Goal: Task Accomplishment & Management: Manage account settings

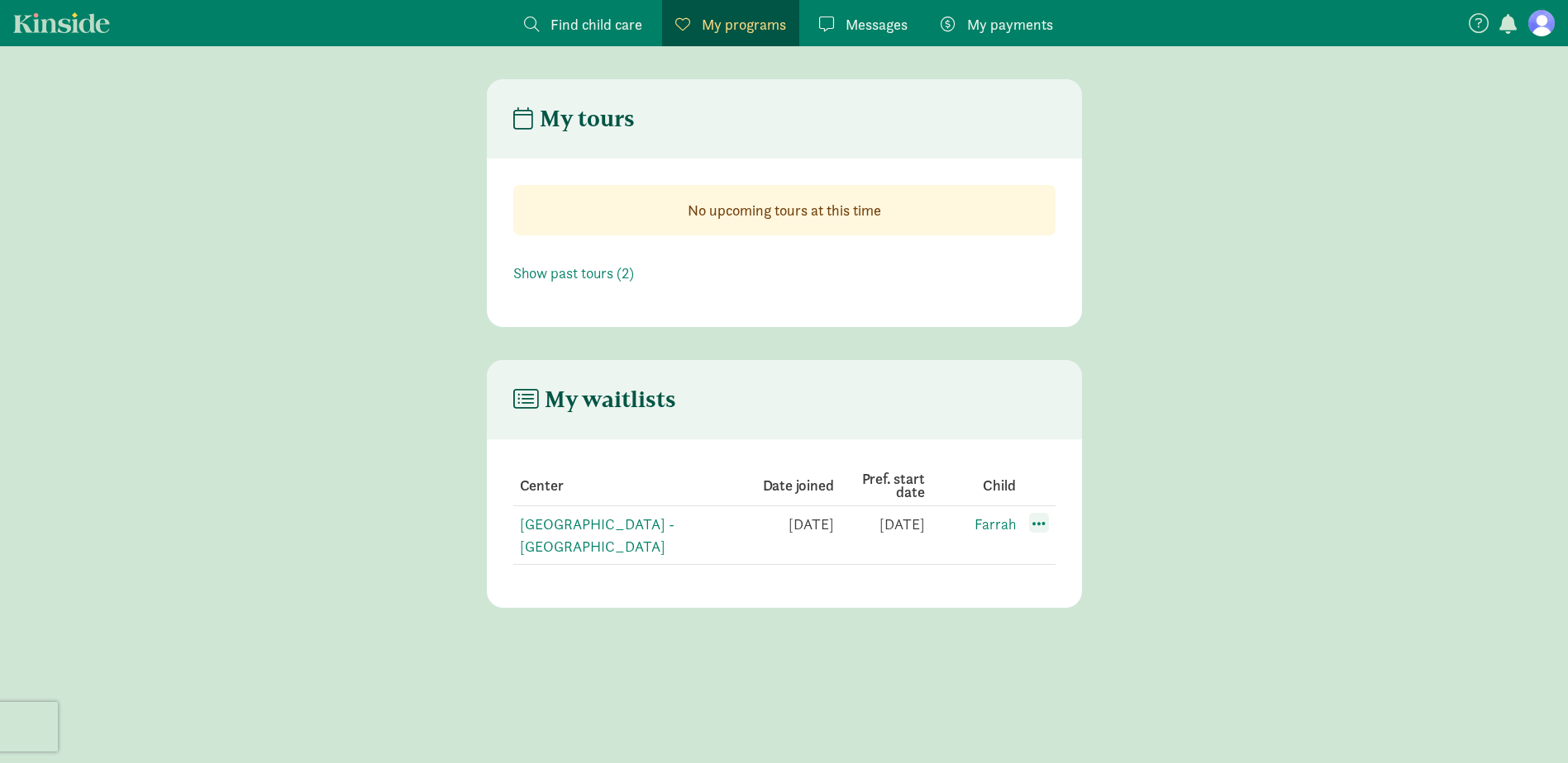
click at [1033, 526] on span at bounding box center [1038, 523] width 20 height 20
click at [1063, 552] on div "Edit preferences" at bounding box center [1096, 559] width 149 height 36
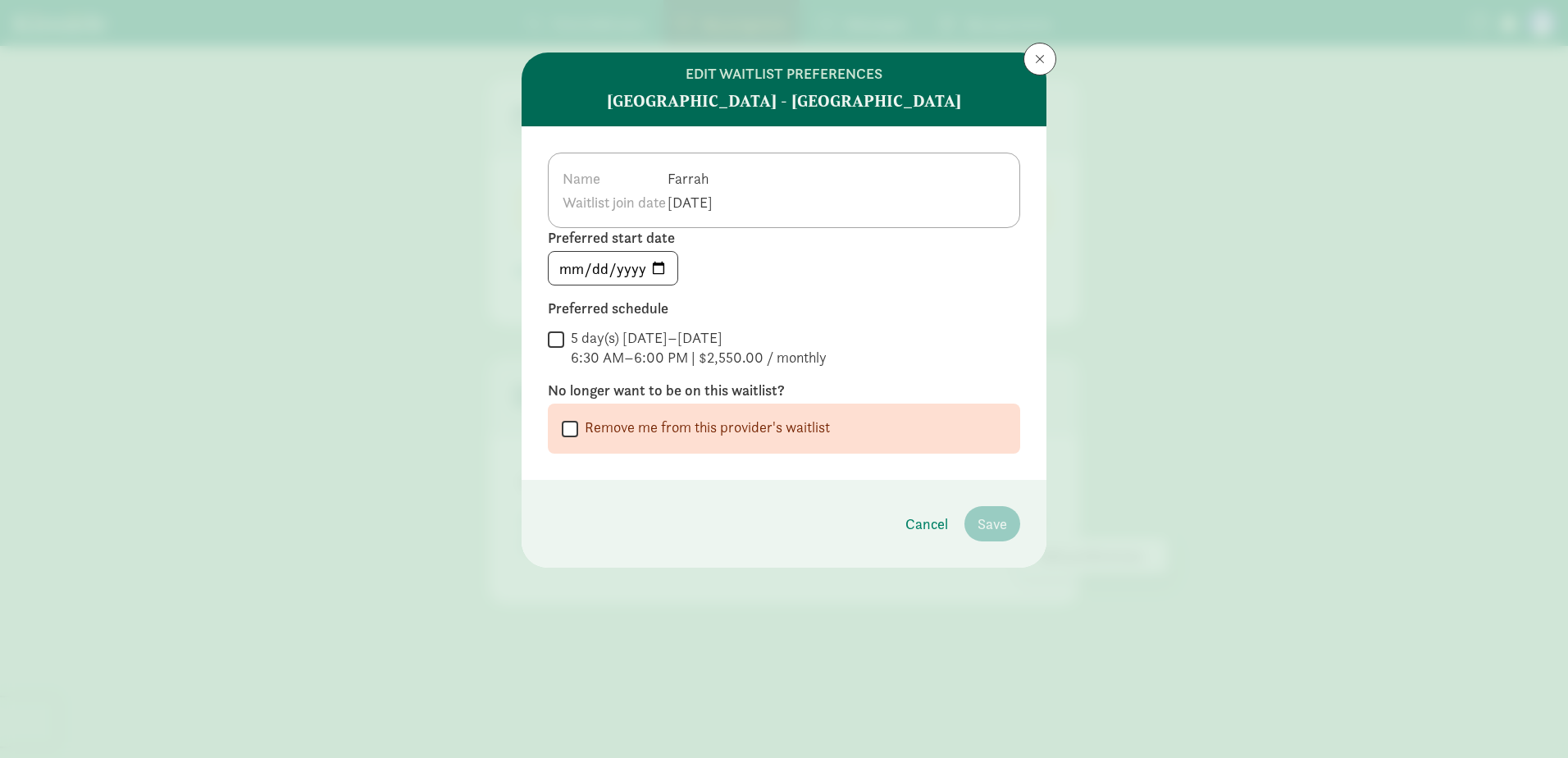
click at [561, 341] on input "5 day(s) [DATE]–[DATE] 6:30 AM–6:00 PM | $2,550.00 / monthly" at bounding box center [555, 339] width 16 height 22
checkbox input "true"
click at [654, 268] on input "[DATE]" at bounding box center [613, 268] width 129 height 32
type input "[DATE]"
click at [999, 527] on span "Save" at bounding box center [993, 523] width 30 height 22
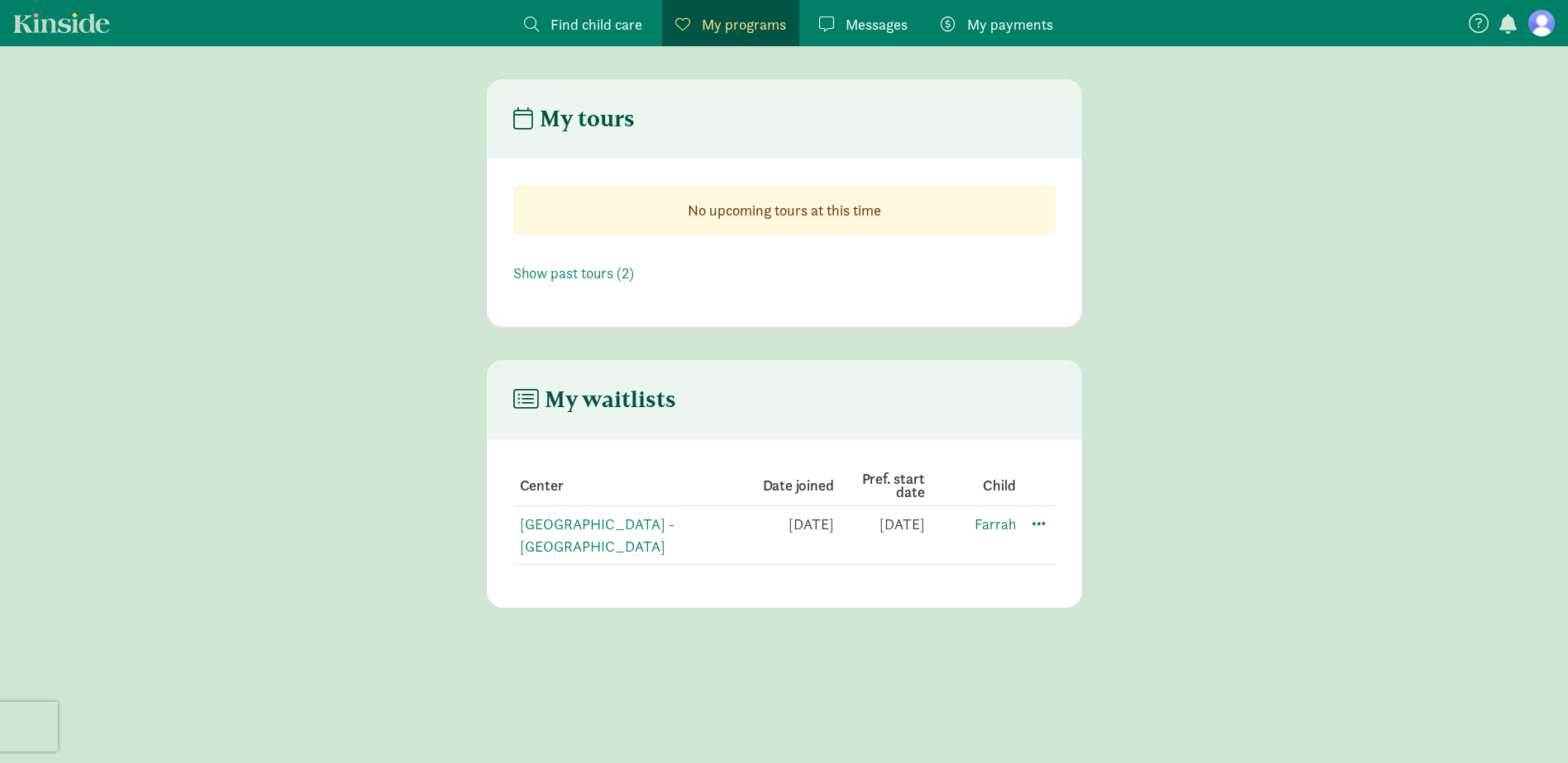
click at [885, 32] on span "Messages" at bounding box center [876, 24] width 62 height 22
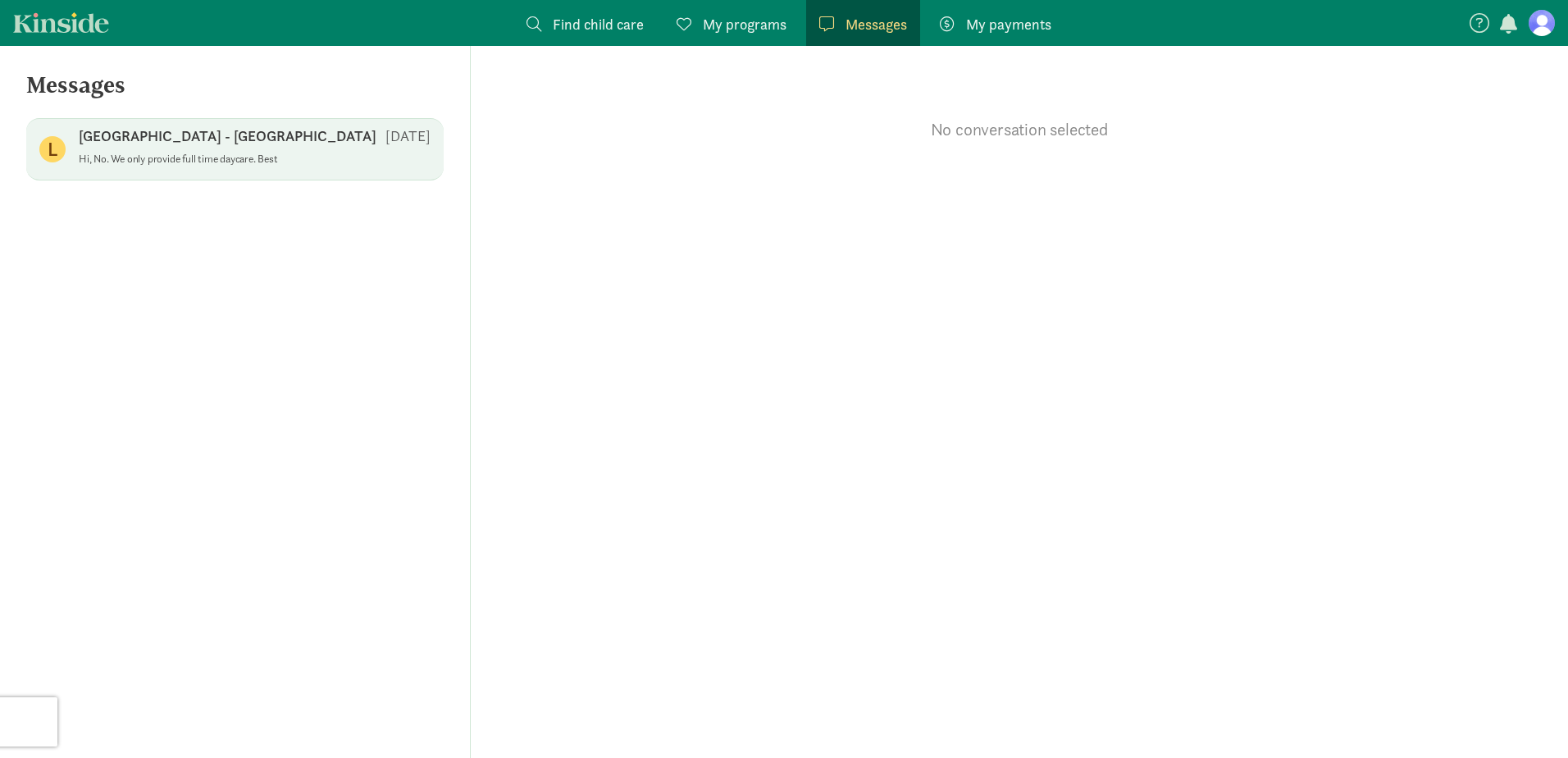
click at [213, 161] on p "Hi, No. We only provide full time daycare. Best" at bounding box center [255, 159] width 352 height 13
